Goal: Navigation & Orientation: Find specific page/section

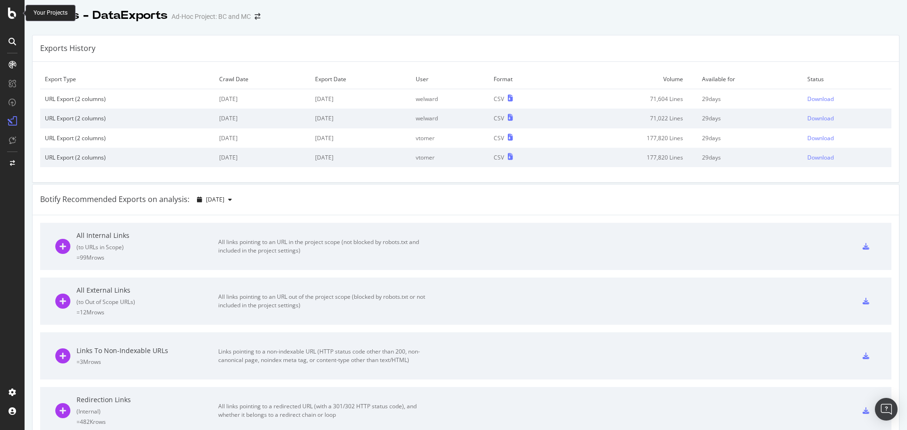
click at [9, 17] on icon at bounding box center [12, 13] width 9 height 11
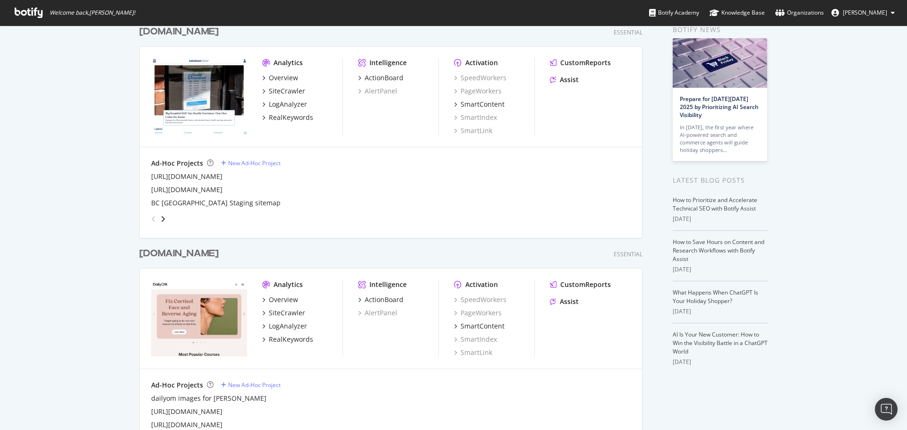
scroll to position [95, 0]
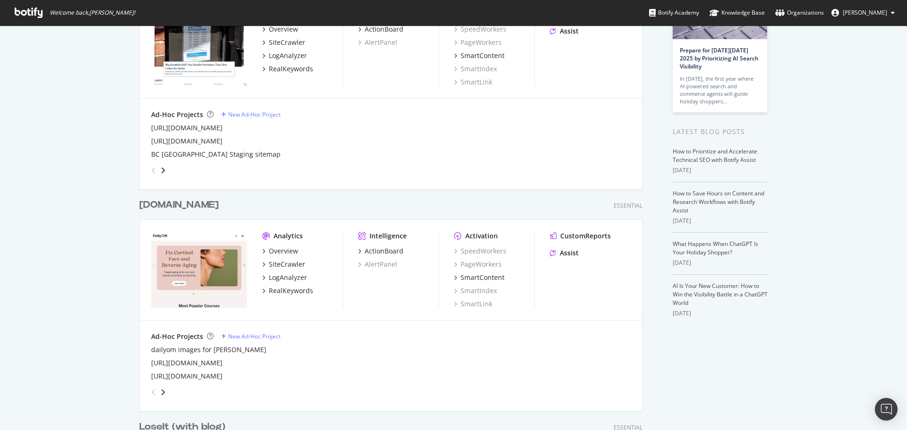
click at [157, 208] on div "[DOMAIN_NAME]" at bounding box center [178, 205] width 79 height 14
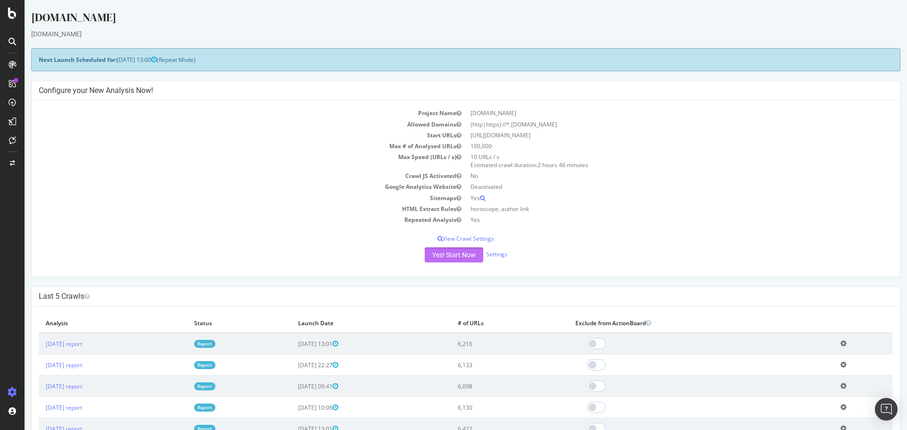
click at [459, 258] on button "Yes! Start Now" at bounding box center [454, 255] width 59 height 15
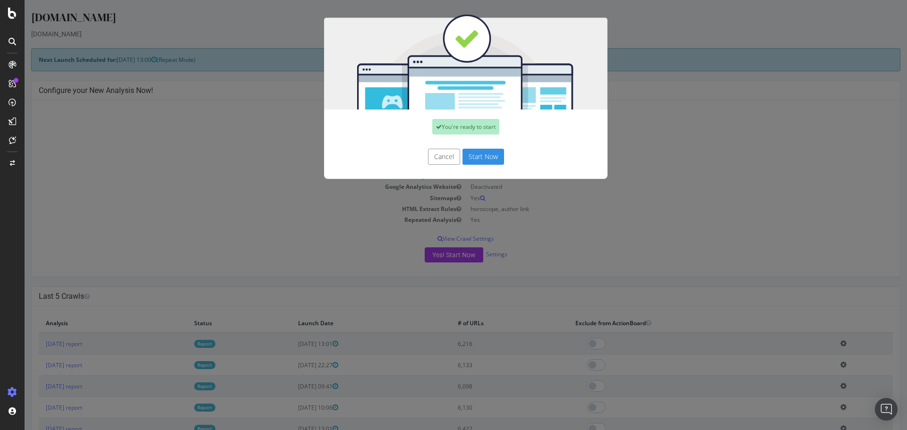
click at [480, 160] on button "Start Now" at bounding box center [484, 157] width 42 height 16
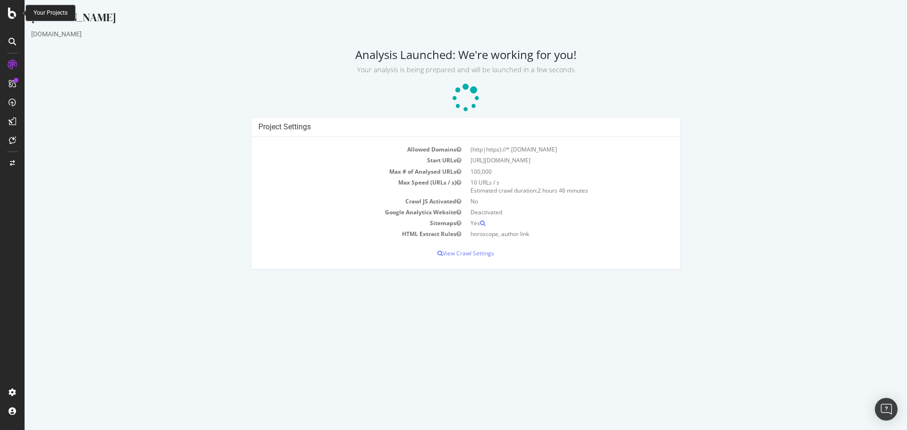
click at [8, 16] on div at bounding box center [12, 13] width 23 height 11
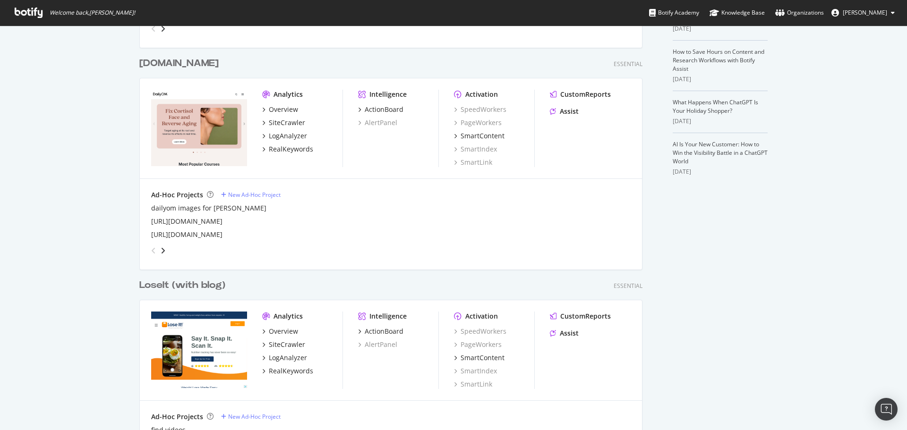
scroll to position [425, 0]
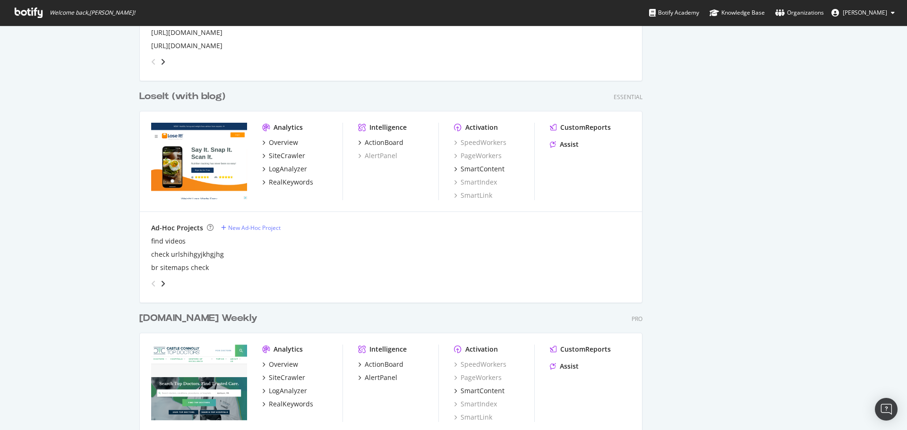
click at [181, 97] on div "LoseIt (with blog)" at bounding box center [182, 97] width 86 height 14
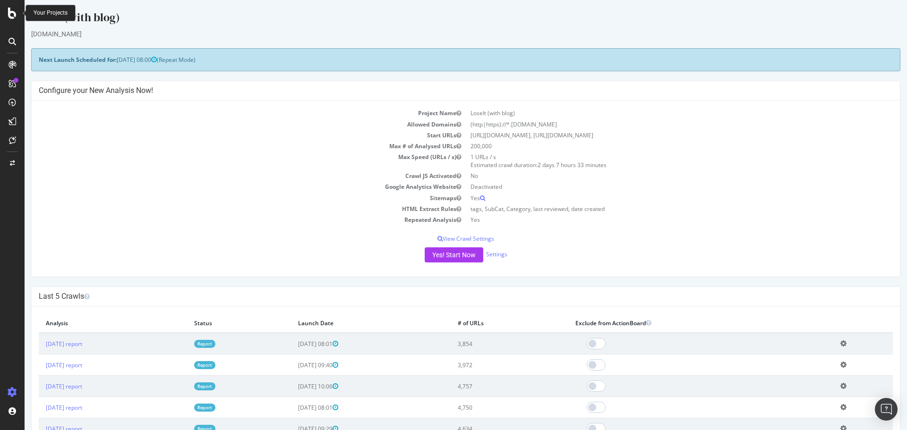
click at [17, 16] on div at bounding box center [12, 13] width 23 height 11
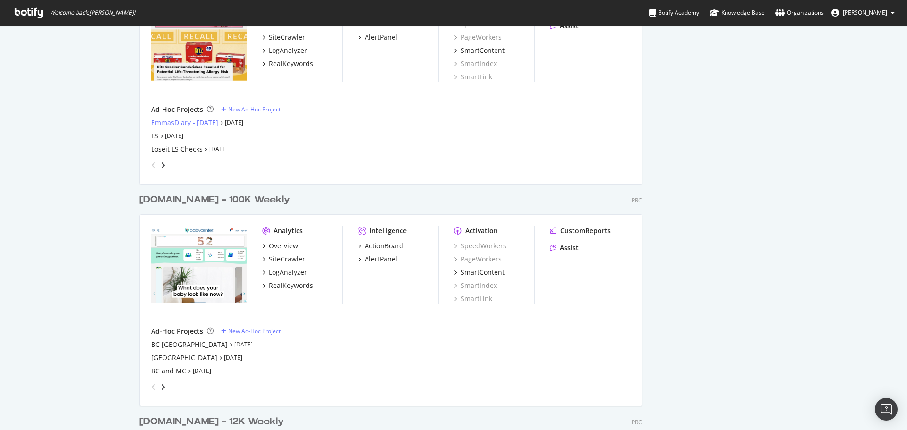
scroll to position [1181, 0]
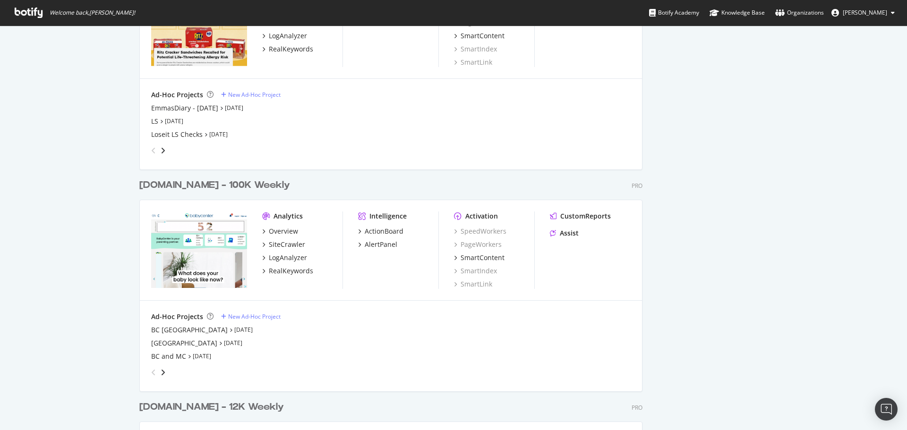
click at [185, 186] on div "[DOMAIN_NAME] - 100K Weekly" at bounding box center [214, 186] width 151 height 14
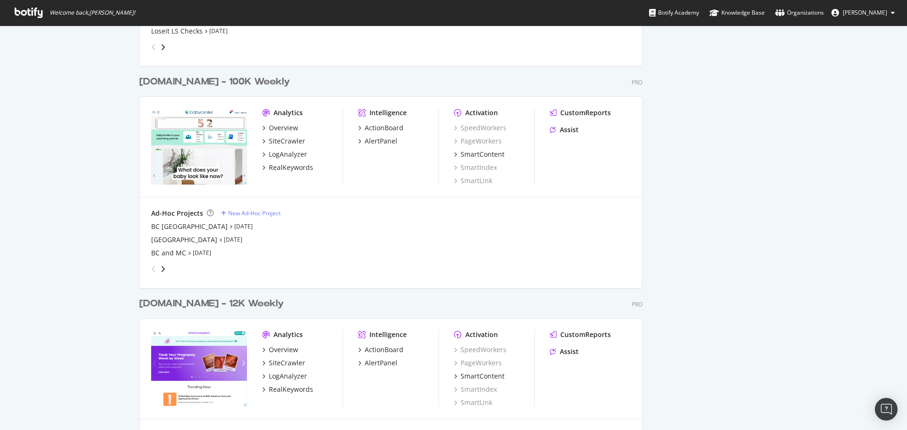
scroll to position [1323, 0]
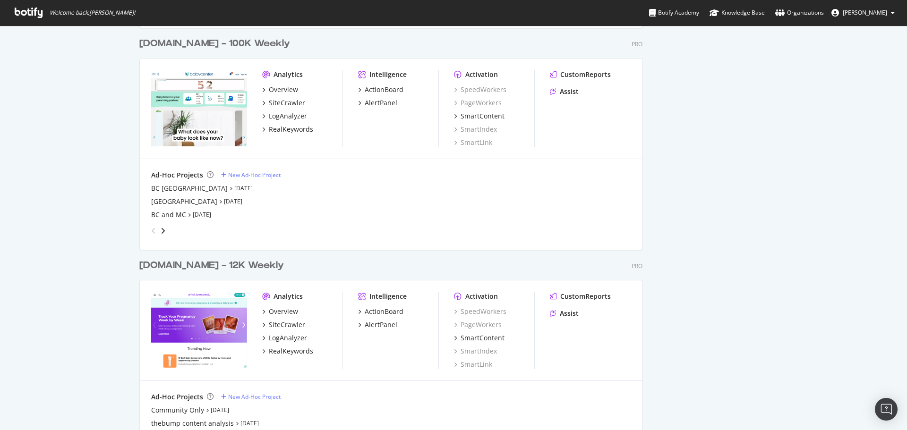
click at [181, 269] on div "[DOMAIN_NAME] - 12K Weekly" at bounding box center [211, 266] width 145 height 14
